Goal: Navigation & Orientation: Find specific page/section

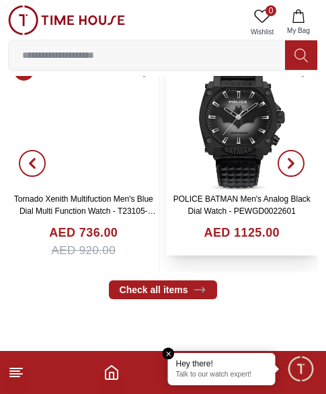
scroll to position [471, 0]
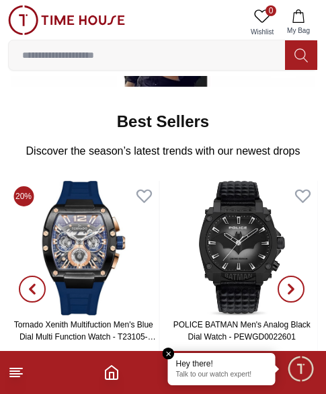
click at [291, 289] on icon "button" at bounding box center [291, 289] width 11 height 11
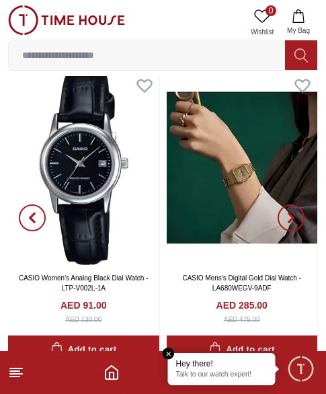
scroll to position [1749, 0]
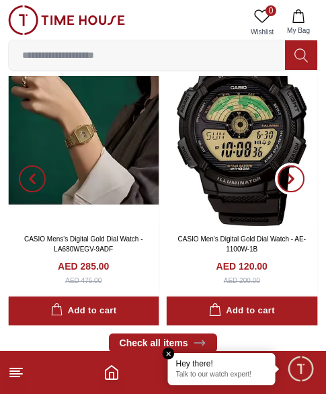
click at [297, 178] on span "button" at bounding box center [291, 179] width 27 height 27
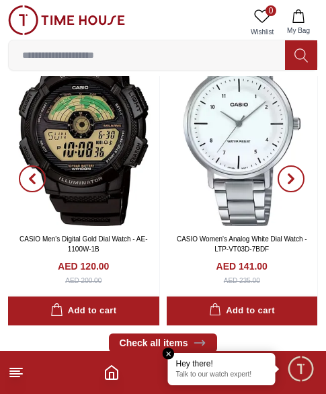
click at [297, 178] on span "button" at bounding box center [291, 179] width 27 height 27
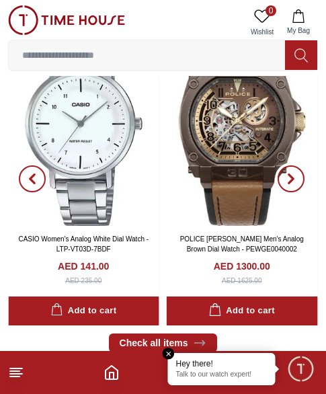
click at [297, 178] on span "button" at bounding box center [291, 179] width 27 height 27
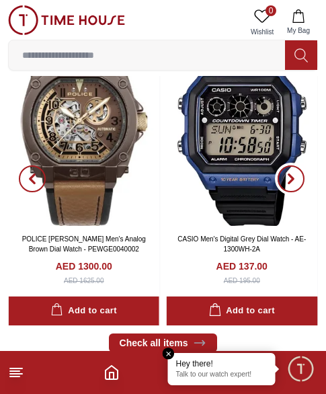
click at [295, 179] on icon "button" at bounding box center [291, 179] width 11 height 11
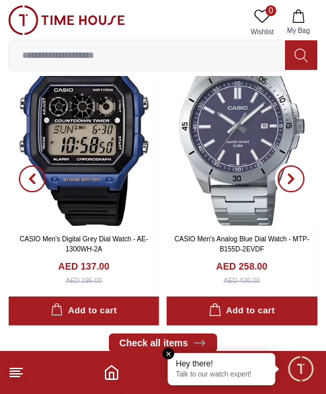
click at [295, 179] on icon "button" at bounding box center [291, 179] width 11 height 11
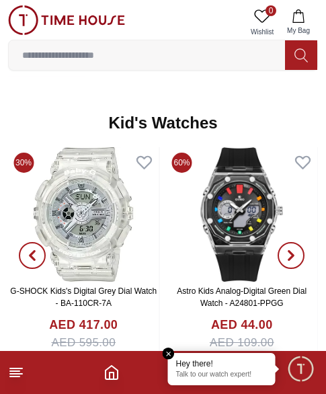
scroll to position [2288, 0]
